Goal: Task Accomplishment & Management: Use online tool/utility

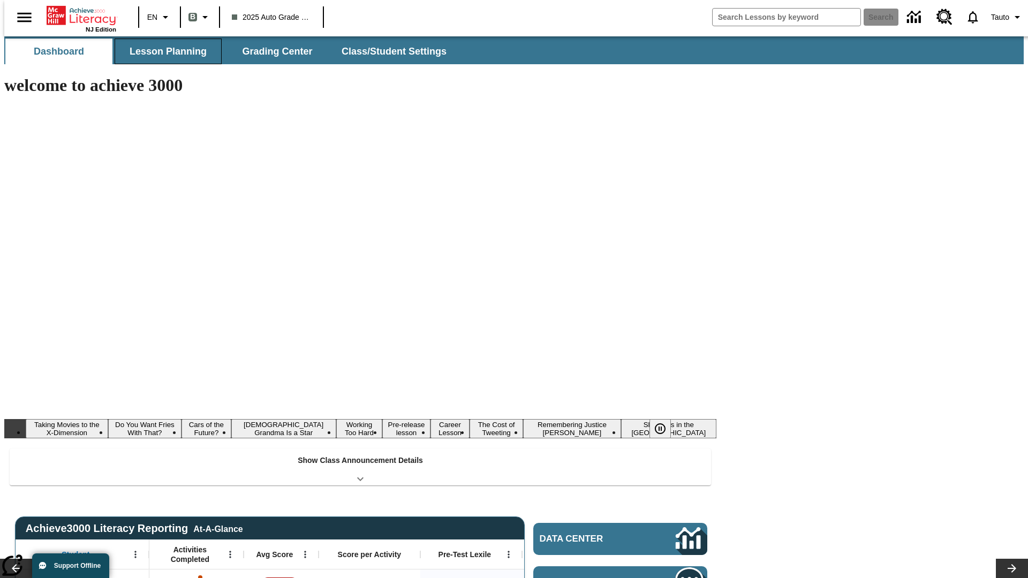
click at [164, 51] on button "Lesson Planning" at bounding box center [168, 52] width 107 height 26
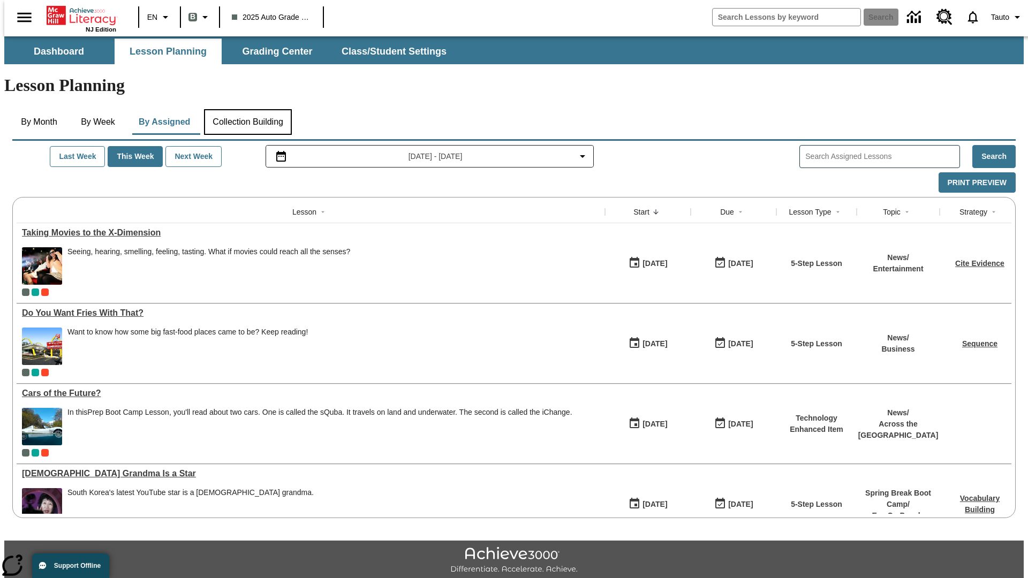
click at [247, 109] on button "Collection Building" at bounding box center [248, 122] width 88 height 26
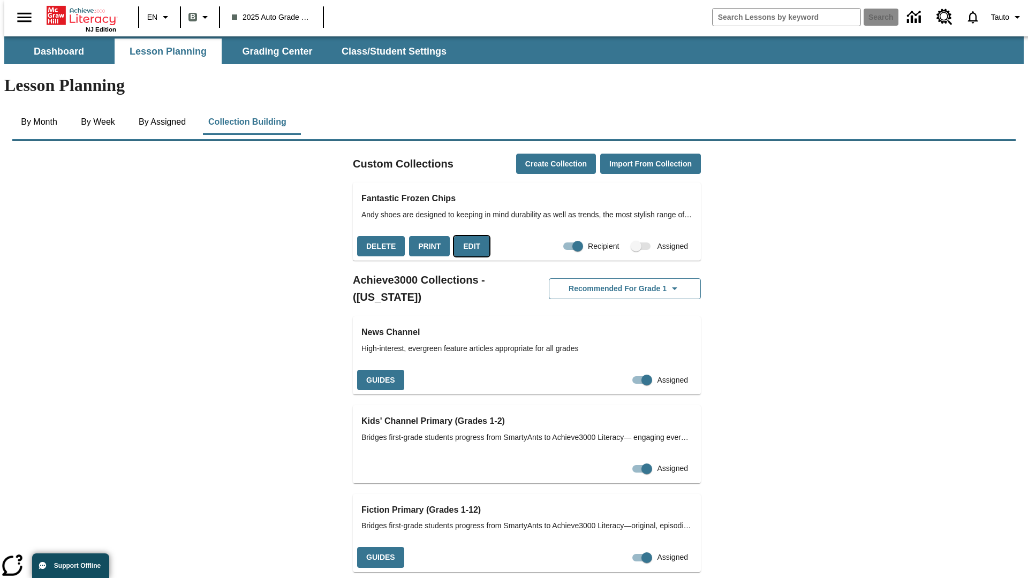
click at [468, 236] on button "Edit" at bounding box center [471, 246] width 35 height 21
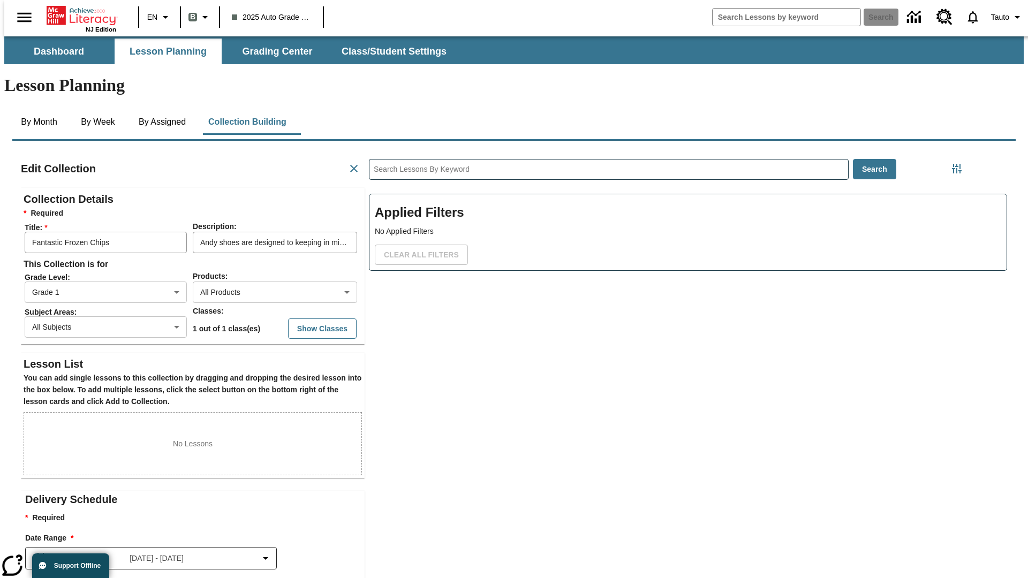
scroll to position [1, 1]
click at [258, 253] on body "Skip to main content NJ Edition EN B 2025 Auto Grade 1 B Search 0 Tauto Dashboa…" at bounding box center [513, 371] width 1019 height 671
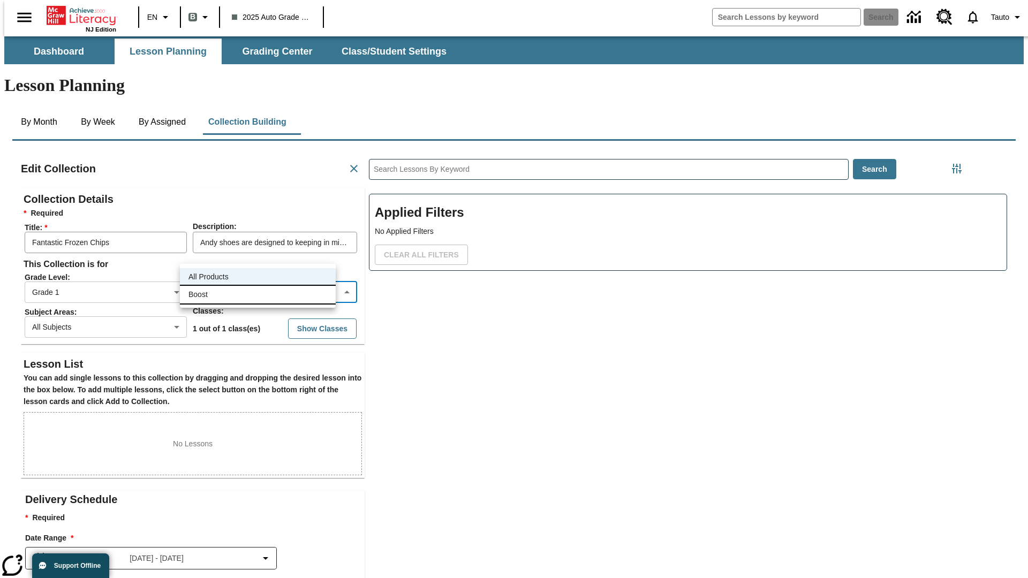
click at [258, 294] on li "Boost" at bounding box center [258, 295] width 156 height 18
type input "12"
